Goal: Information Seeking & Learning: Learn about a topic

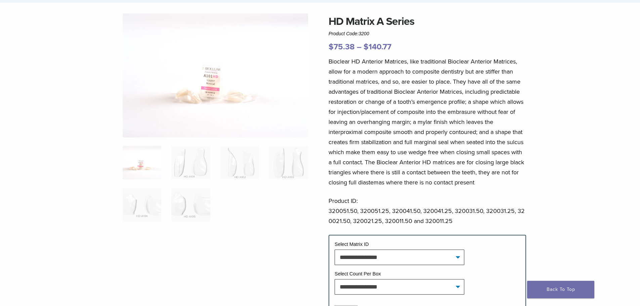
scroll to position [34, 0]
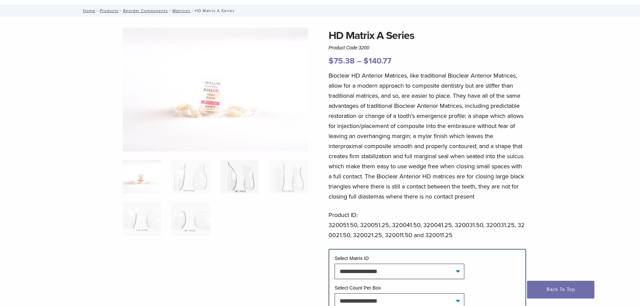
click at [245, 187] on img at bounding box center [240, 177] width 39 height 34
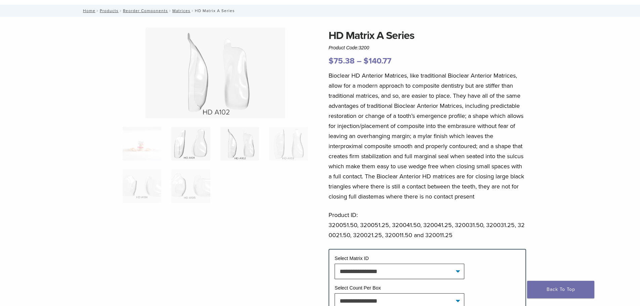
click at [204, 153] on img at bounding box center [190, 144] width 39 height 34
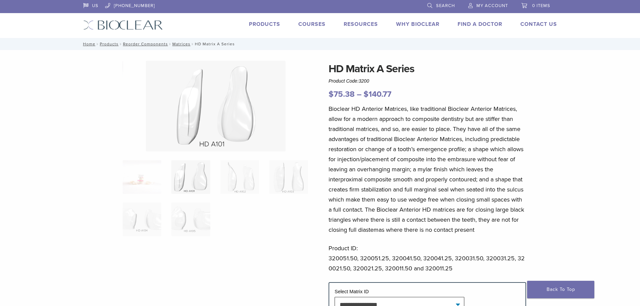
scroll to position [0, 0]
click at [142, 181] on img at bounding box center [142, 178] width 39 height 34
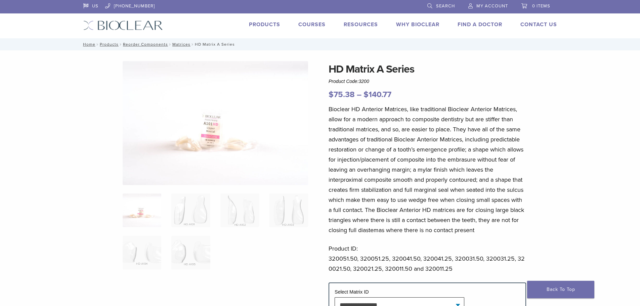
click at [240, 154] on img at bounding box center [216, 123] width 186 height 124
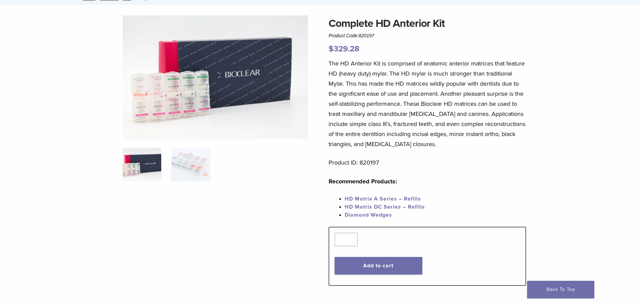
scroll to position [16, 0]
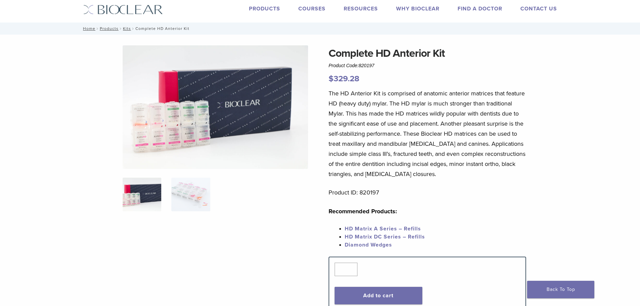
click at [392, 230] on link "HD Matrix A Series – Refills" at bounding box center [383, 229] width 76 height 7
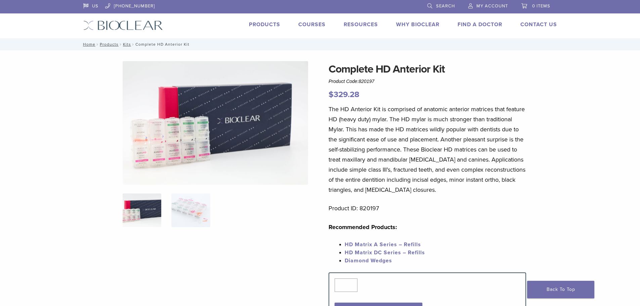
click at [181, 110] on img at bounding box center [216, 123] width 186 height 124
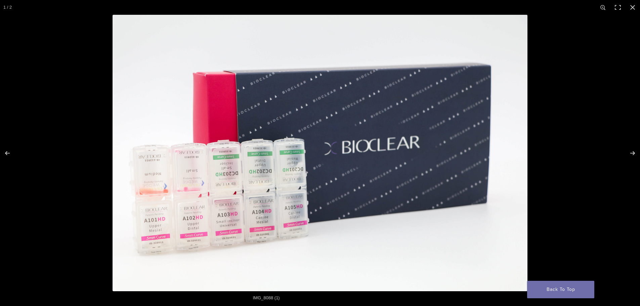
click at [231, 217] on img "Full screen image" at bounding box center [320, 153] width 415 height 277
